Goal: Transaction & Acquisition: Purchase product/service

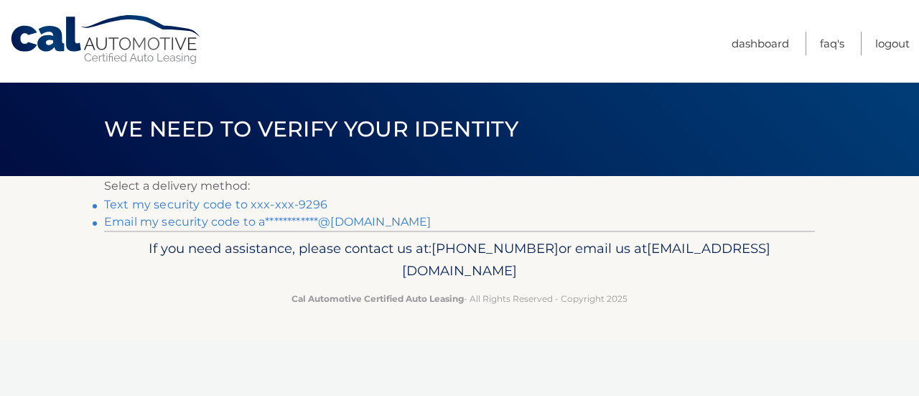
click at [216, 208] on link "Text my security code to xxx-xxx-9296" at bounding box center [215, 205] width 223 height 14
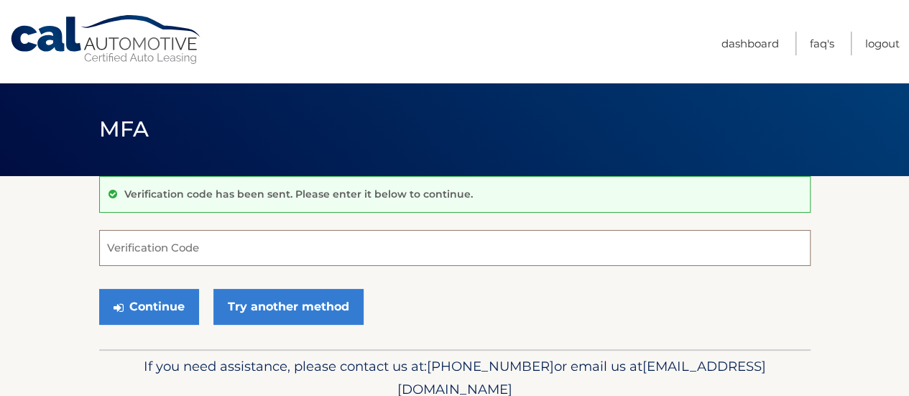
click at [366, 259] on input "Verification Code" at bounding box center [454, 248] width 711 height 36
type input "169161"
click at [99, 289] on button "Continue" at bounding box center [149, 307] width 100 height 36
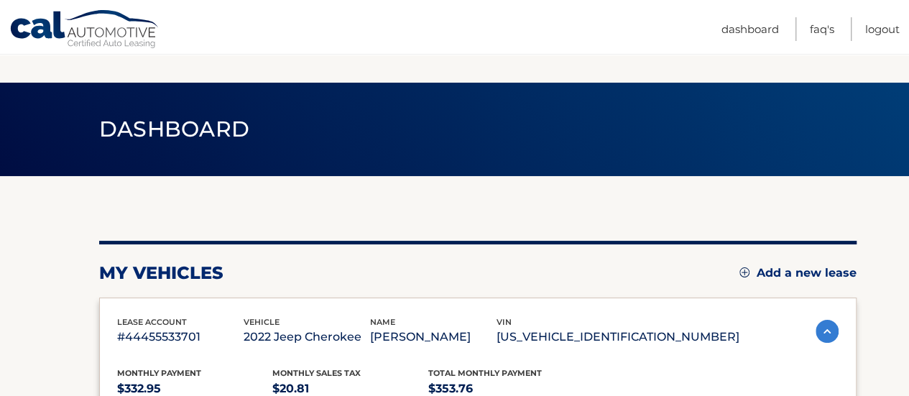
scroll to position [215, 0]
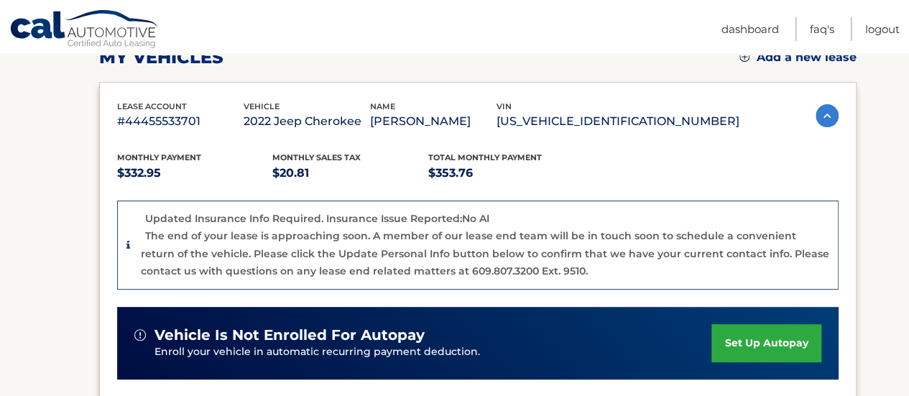
click at [751, 328] on link "set up autopay" at bounding box center [765, 343] width 109 height 38
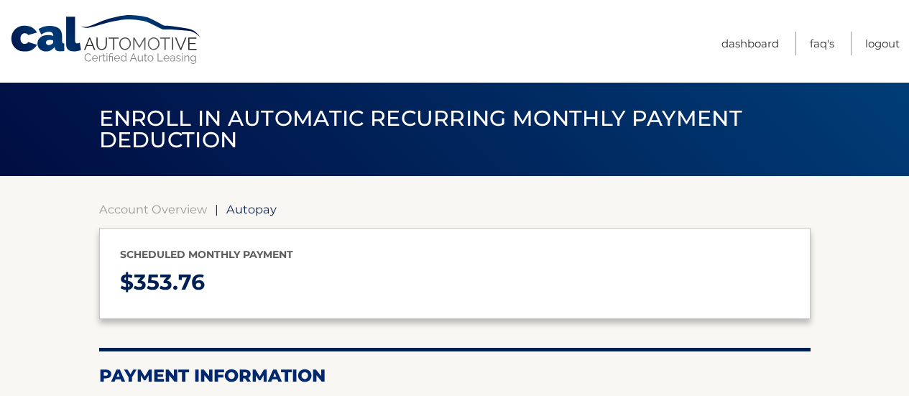
select select "MDAyOWRkZmUtYmEzZS00ZDljLWE5ZTYtODJjMTg0NWI2ZmU5"
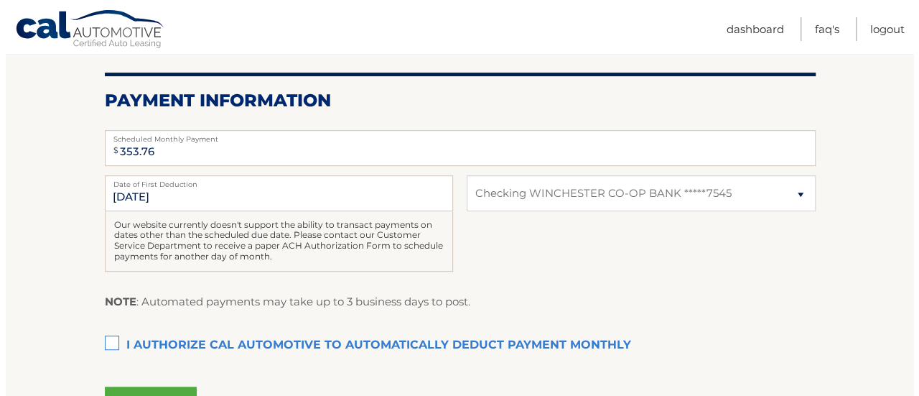
scroll to position [344, 0]
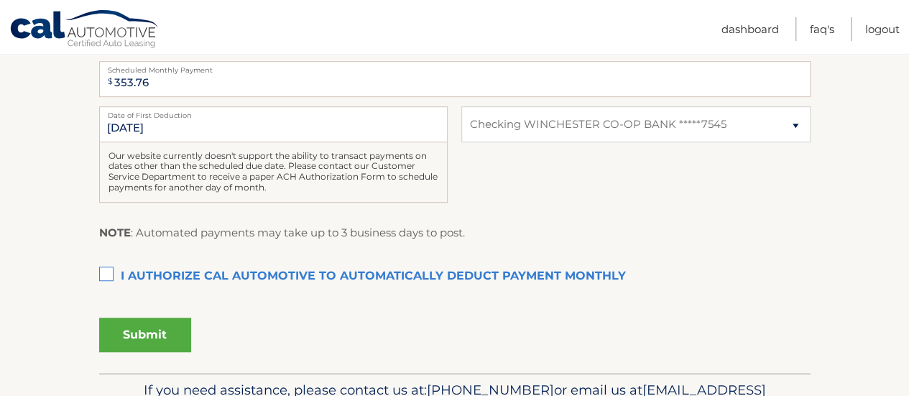
click at [111, 269] on label "I authorize cal automotive to automatically deduct payment monthly This checkbo…" at bounding box center [454, 276] width 711 height 29
click at [0, 0] on input "I authorize cal automotive to automatically deduct payment monthly This checkbo…" at bounding box center [0, 0] width 0 height 0
click at [141, 343] on button "Submit" at bounding box center [145, 334] width 92 height 34
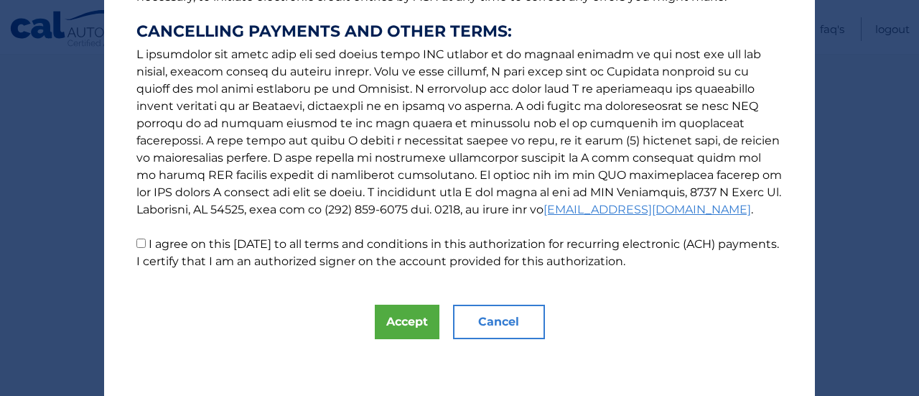
scroll to position [282, 0]
click at [412, 313] on button "Accept" at bounding box center [407, 322] width 65 height 34
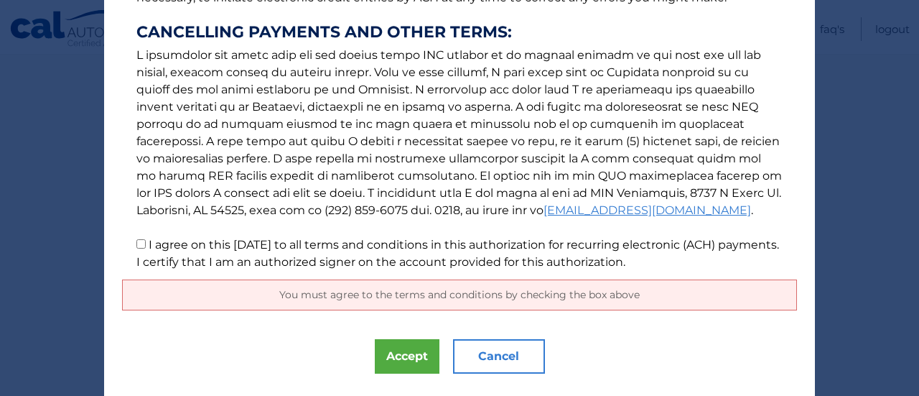
click at [136, 243] on input "I agree on this 09/18/2025 to all terms and conditions in this authorization fo…" at bounding box center [140, 243] width 9 height 9
checkbox input "true"
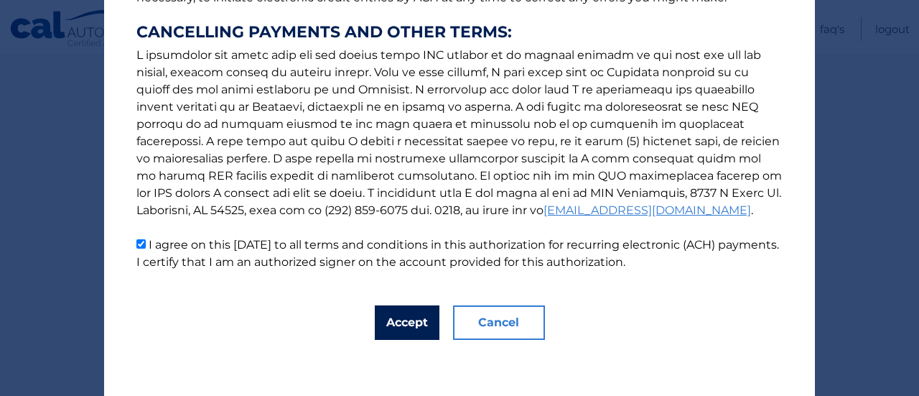
click at [391, 323] on button "Accept" at bounding box center [407, 322] width 65 height 34
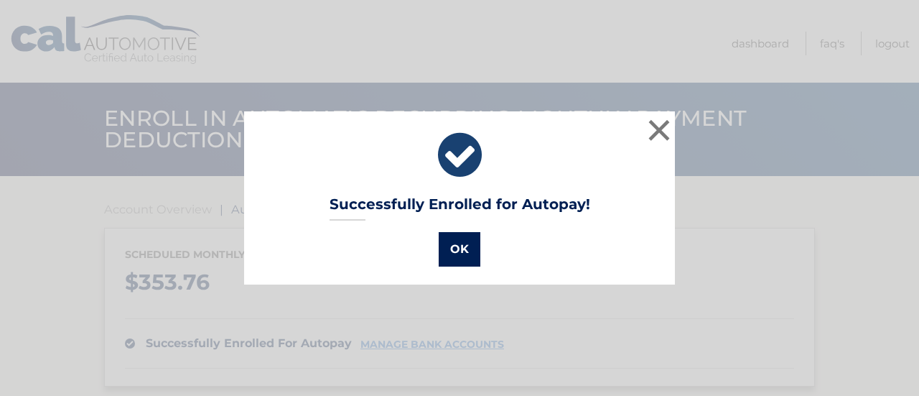
click at [453, 247] on button "OK" at bounding box center [460, 249] width 42 height 34
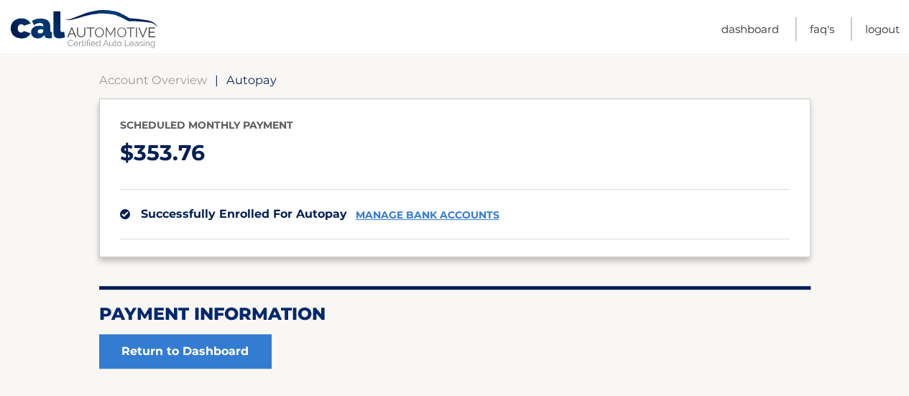
scroll to position [116, 0]
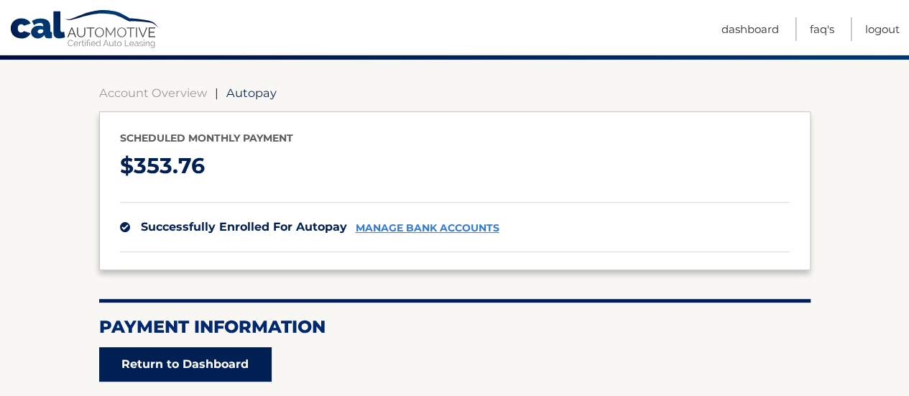
click at [190, 365] on link "Return to Dashboard" at bounding box center [185, 364] width 172 height 34
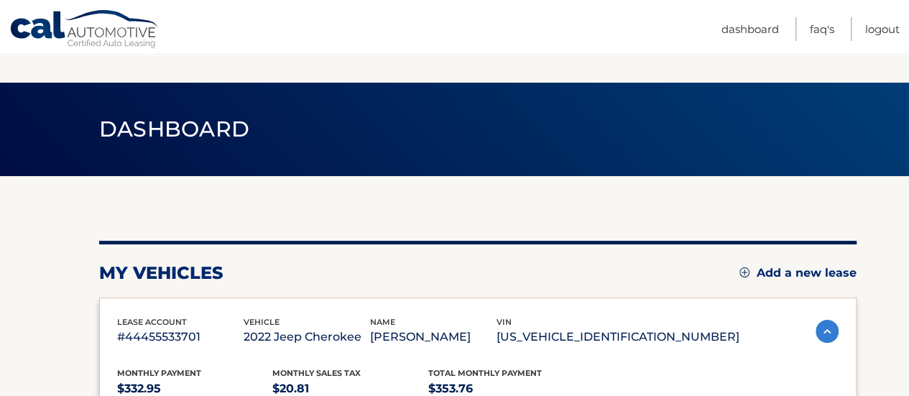
scroll to position [269, 0]
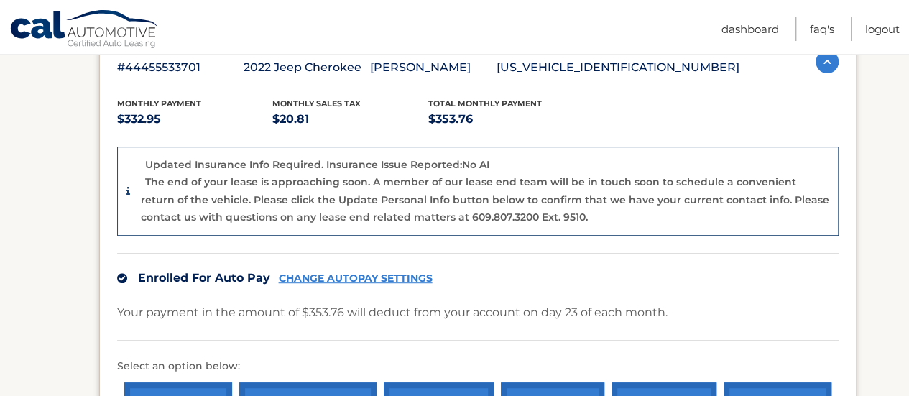
click at [373, 279] on link "CHANGE AUTOPAY SETTINGS" at bounding box center [356, 278] width 154 height 12
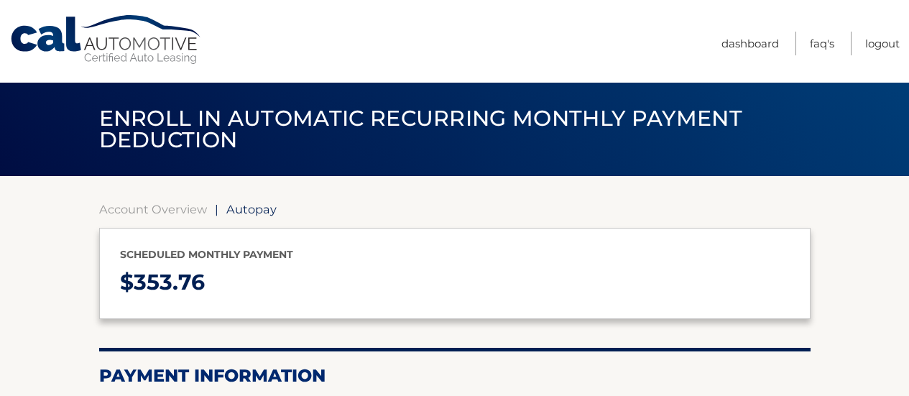
select select "MDAyOWRkZmUtYmEzZS00ZDljLWE5ZTYtODJjMTg0NWI2ZmU5"
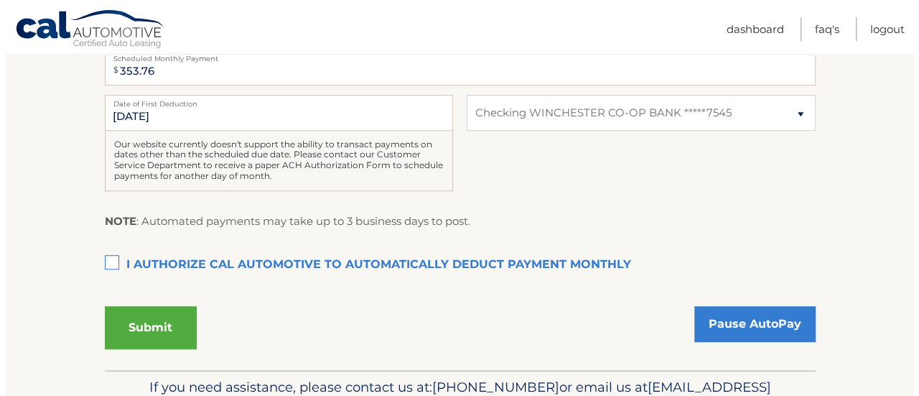
scroll to position [356, 0]
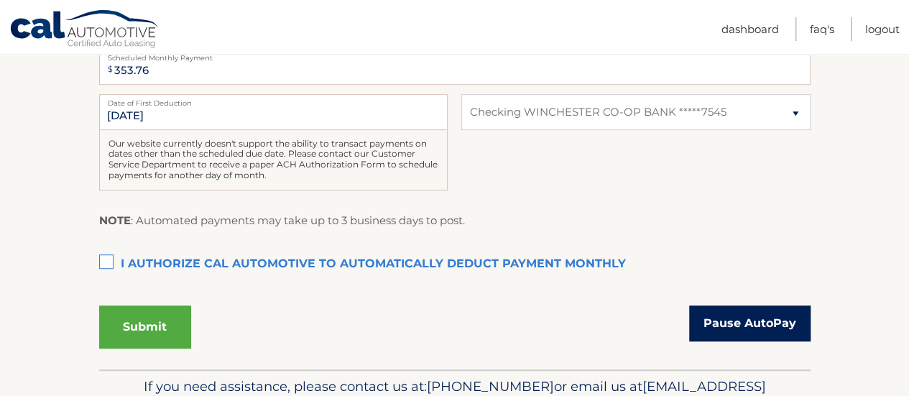
click at [732, 317] on link "Pause AutoPay" at bounding box center [749, 323] width 121 height 36
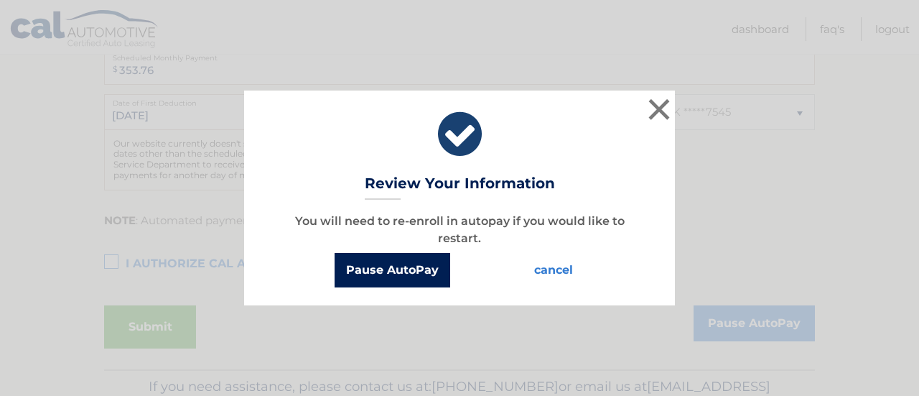
click at [420, 277] on button "Pause AutoPay" at bounding box center [393, 270] width 116 height 34
click at [384, 277] on button "Pause AutoPay" at bounding box center [393, 270] width 116 height 34
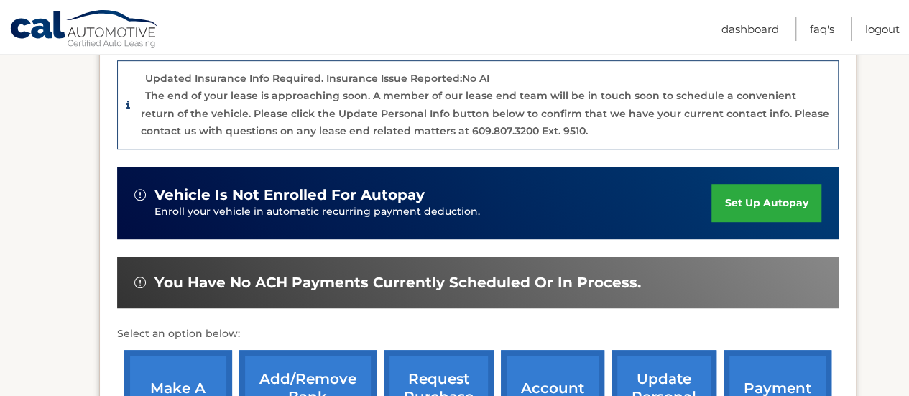
scroll to position [579, 0]
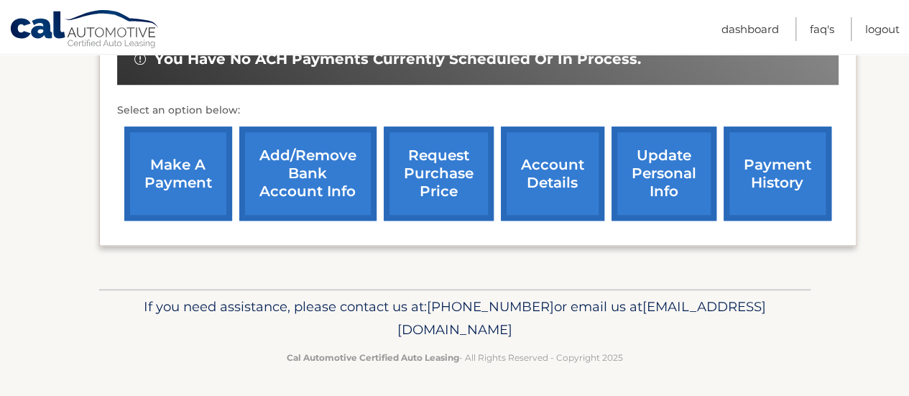
click at [175, 185] on link "make a payment" at bounding box center [178, 173] width 108 height 94
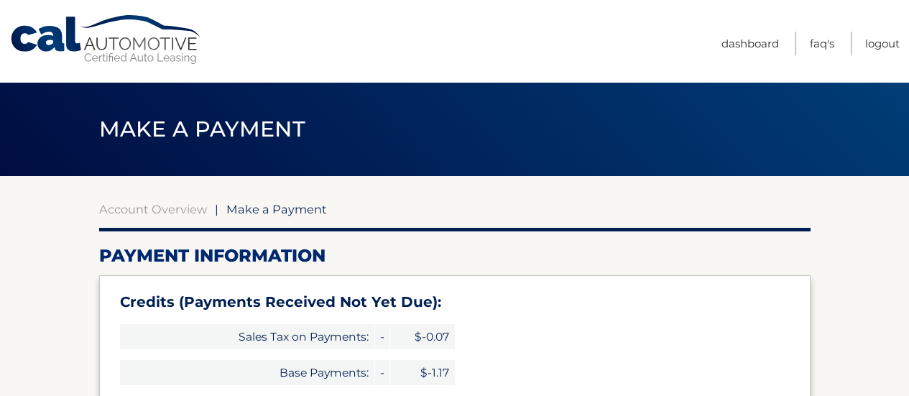
select select "MDAyOWRkZmUtYmEzZS00ZDljLWE5ZTYtODJjMTg0NWI2ZmU5"
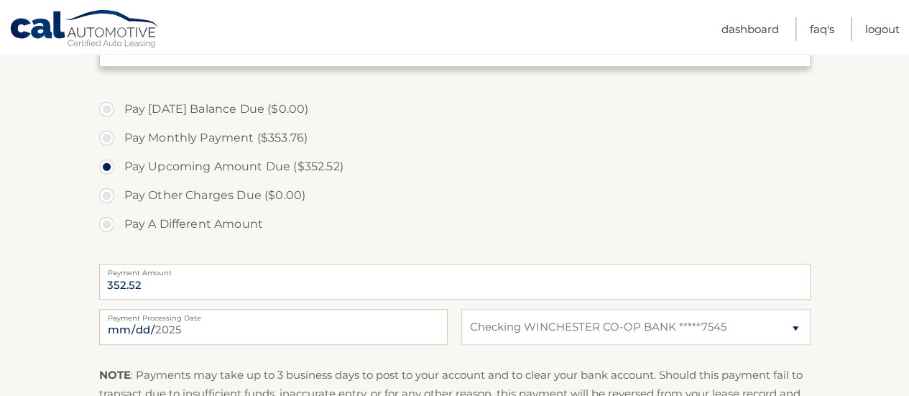
scroll to position [451, 0]
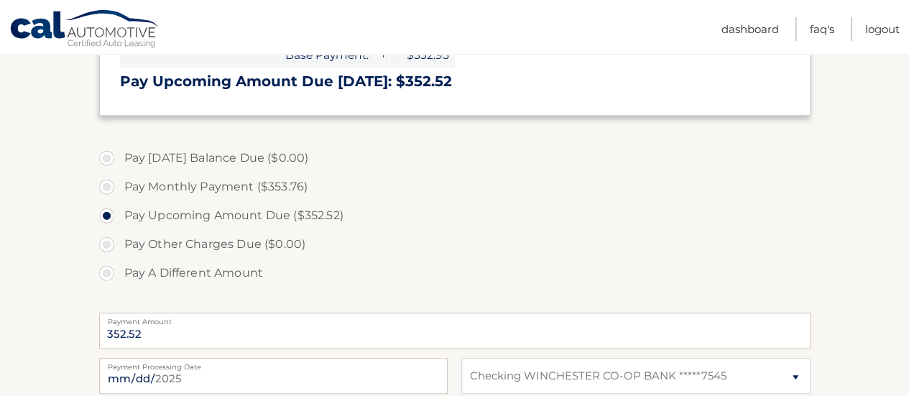
click at [109, 183] on label "Pay Monthly Payment ($353.76)" at bounding box center [454, 186] width 711 height 29
click at [109, 183] on input "Pay Monthly Payment ($353.76)" at bounding box center [112, 183] width 14 height 23
radio input "true"
type input "353.76"
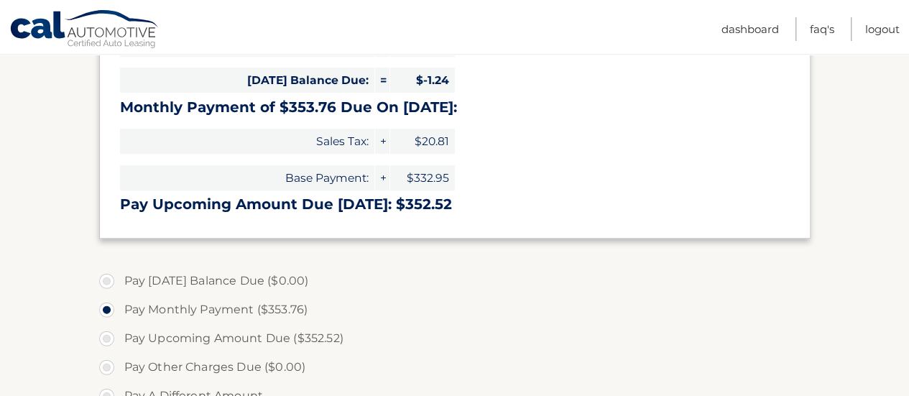
scroll to position [368, 0]
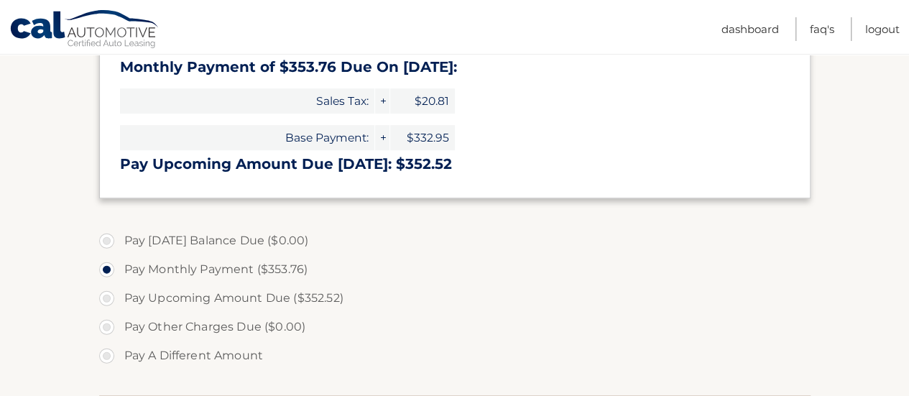
click at [108, 295] on label "Pay Upcoming Amount Due ($352.52)" at bounding box center [454, 298] width 711 height 29
click at [108, 295] on input "Pay Upcoming Amount Due ($352.52)" at bounding box center [112, 295] width 14 height 23
radio input "true"
type input "352.52"
click at [485, 289] on label "Pay Upcoming Amount Due ($352.52)" at bounding box center [454, 298] width 711 height 29
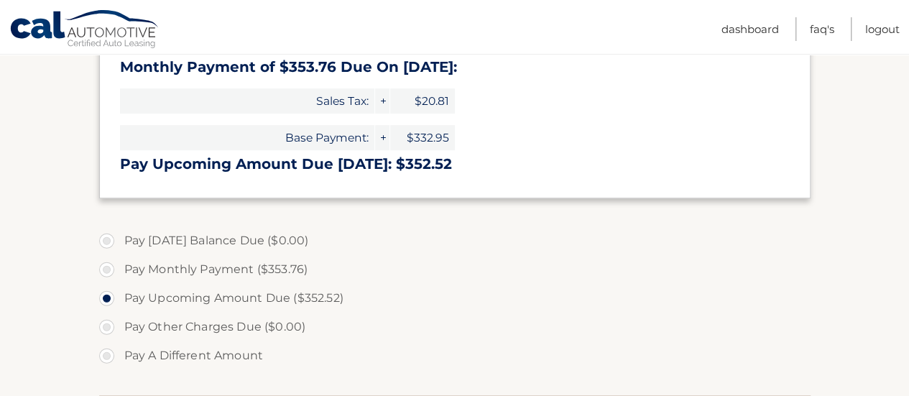
click at [119, 289] on input "Pay Upcoming Amount Due ($352.52)" at bounding box center [112, 295] width 14 height 23
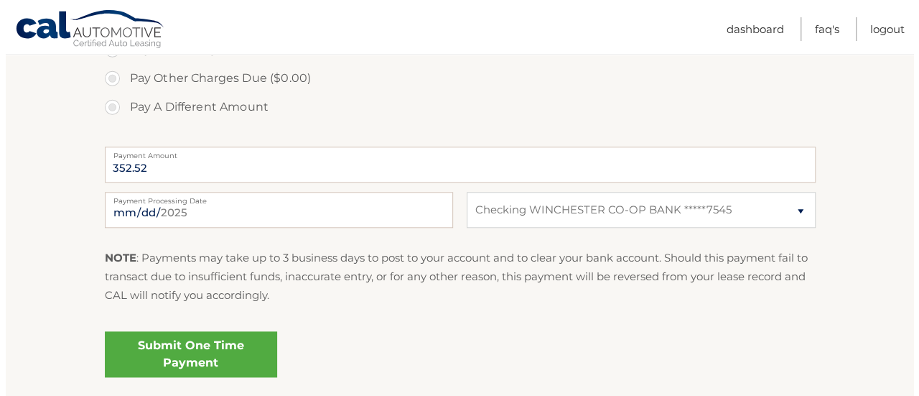
scroll to position [619, 0]
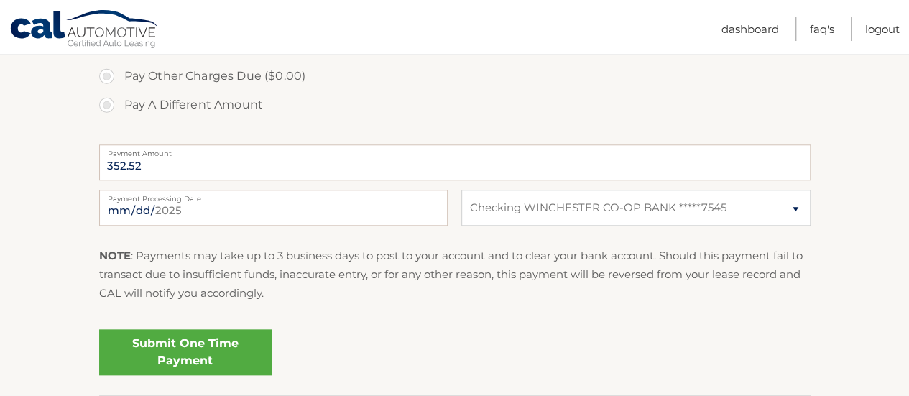
click at [171, 357] on link "Submit One Time Payment" at bounding box center [185, 352] width 172 height 46
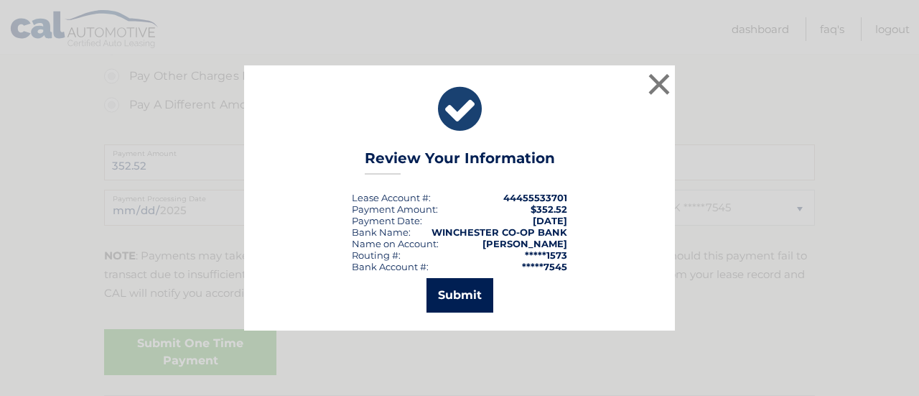
click at [465, 297] on button "Submit" at bounding box center [460, 295] width 67 height 34
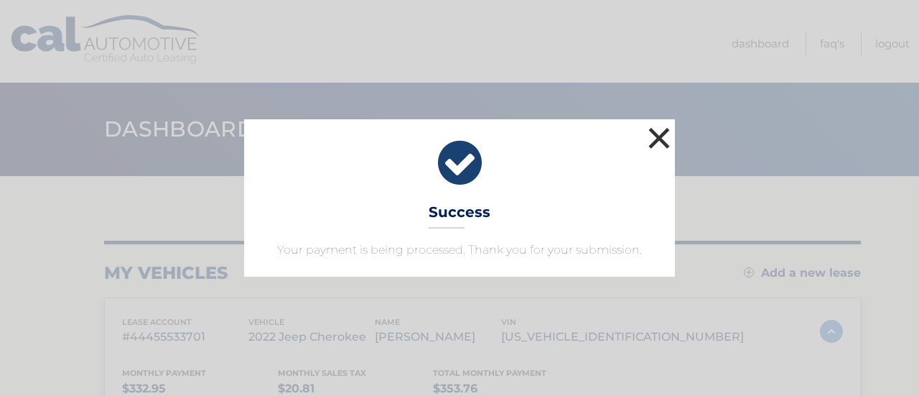
click at [654, 141] on button "×" at bounding box center [659, 138] width 29 height 29
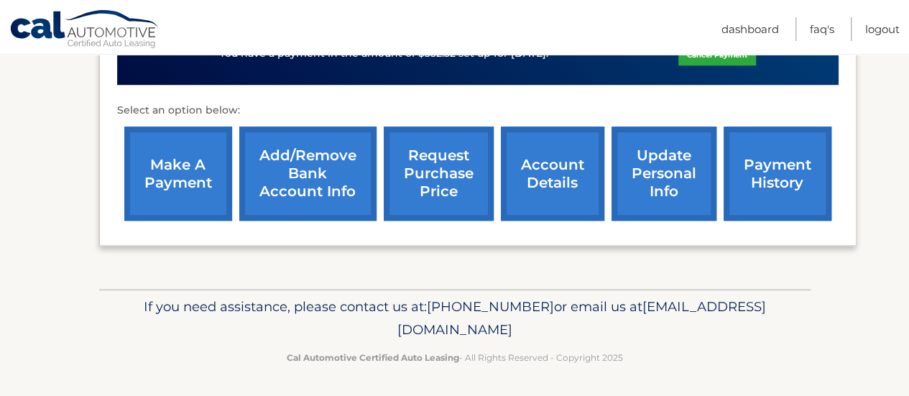
scroll to position [606, 0]
